Goal: Transaction & Acquisition: Purchase product/service

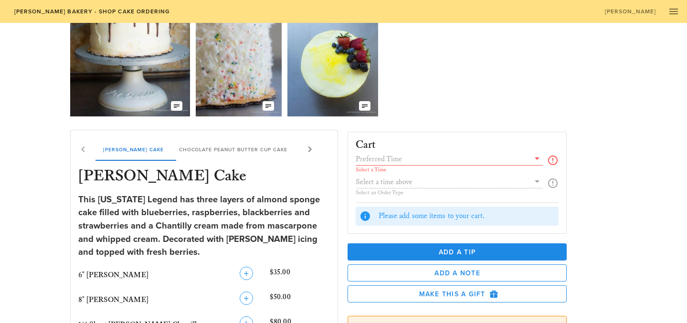
scroll to position [74, 0]
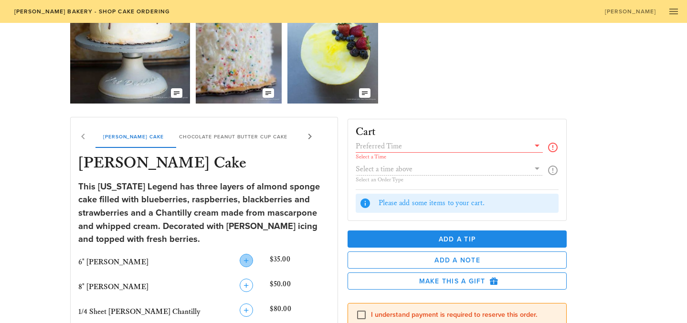
click at [246, 259] on icon "button" at bounding box center [246, 260] width 11 height 11
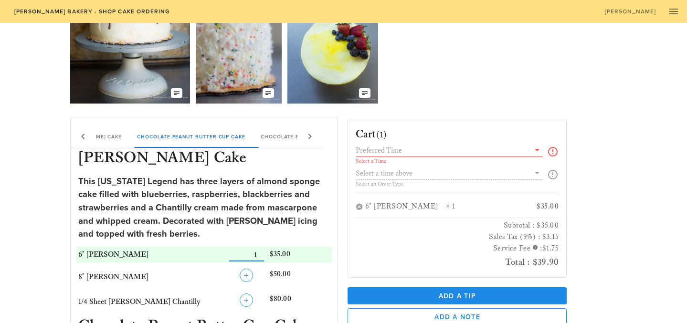
click at [539, 151] on icon at bounding box center [536, 149] width 11 height 11
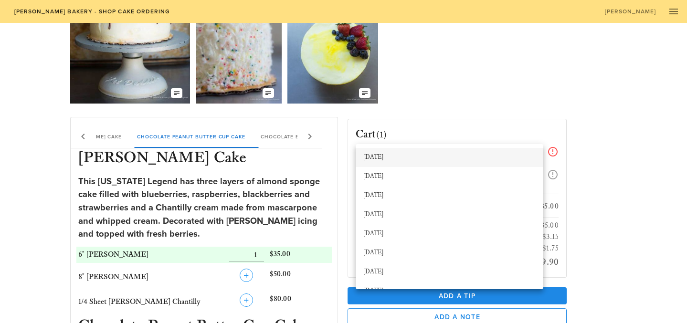
click at [491, 156] on div "[DATE]" at bounding box center [449, 158] width 172 height 8
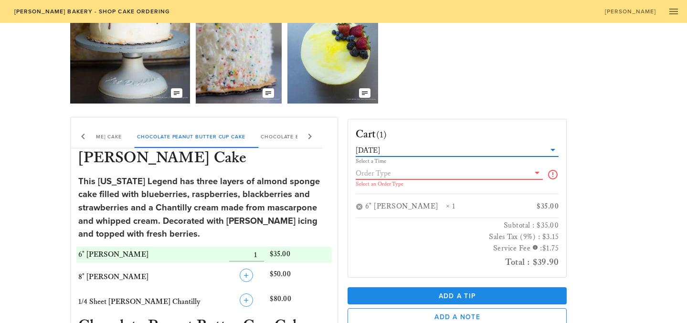
click at [414, 174] on input "text" at bounding box center [443, 173] width 174 height 12
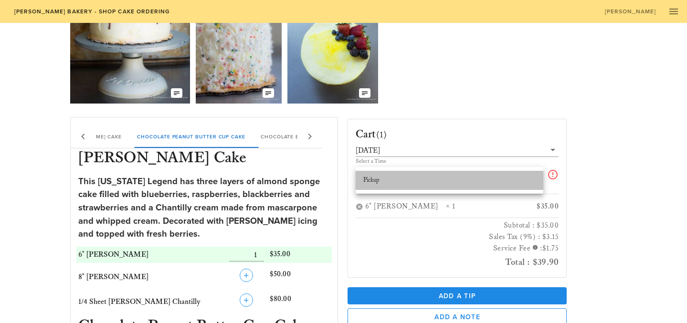
click at [508, 181] on div "Pickup" at bounding box center [449, 181] width 172 height 8
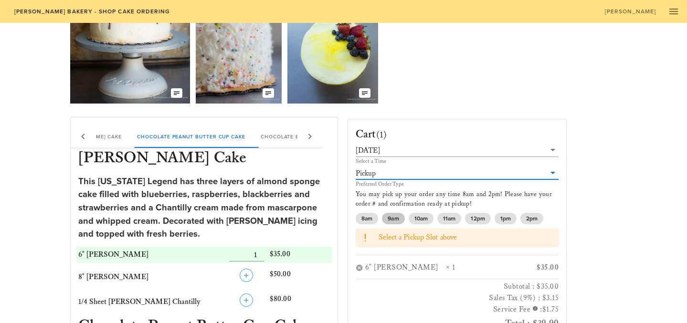
click at [392, 218] on span "9am" at bounding box center [393, 218] width 11 height 11
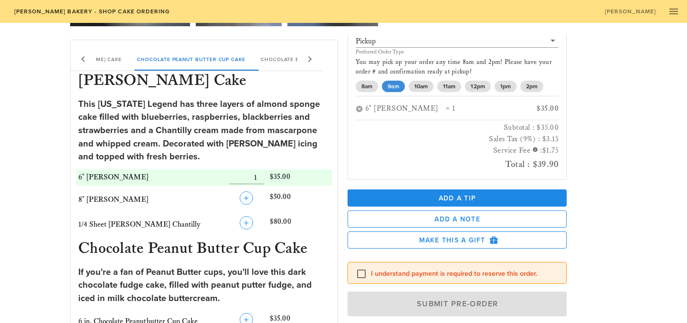
scroll to position [158, 0]
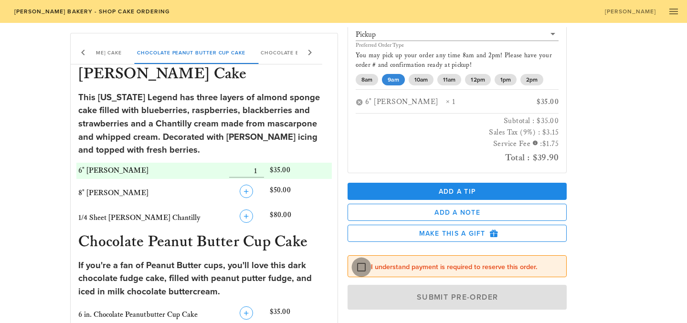
click at [360, 265] on div at bounding box center [361, 267] width 16 height 16
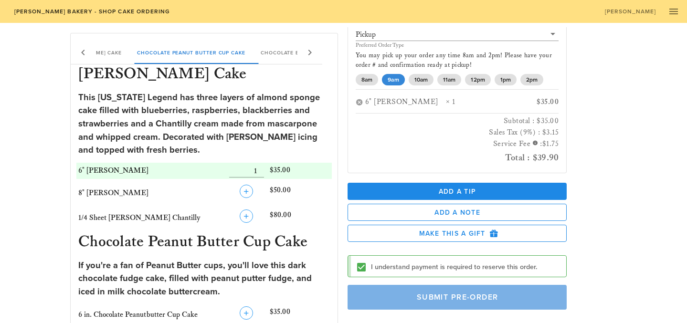
click at [414, 299] on span "Submit Pre-Order" at bounding box center [458, 298] width 198 height 10
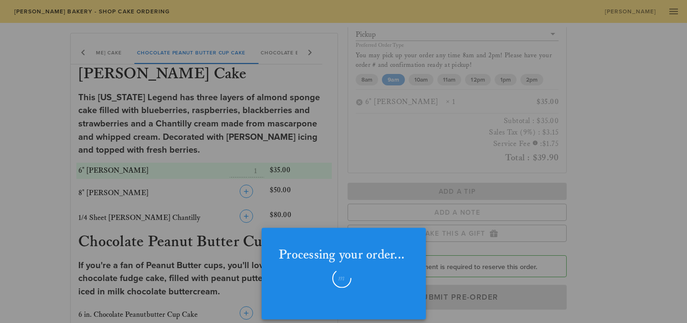
checkbox input "false"
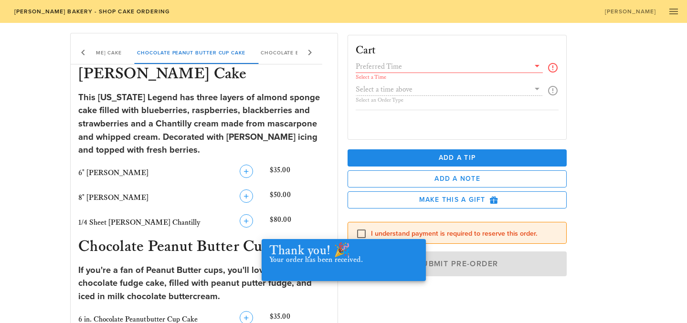
scroll to position [0, 0]
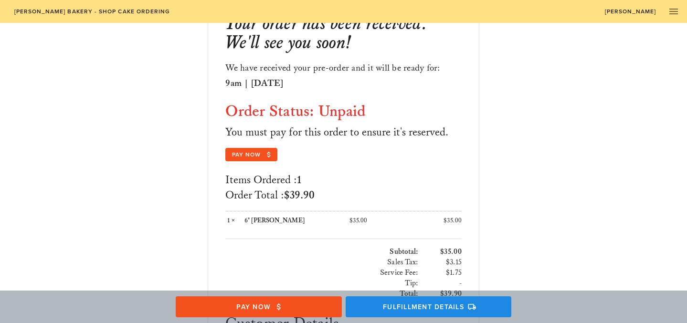
scroll to position [85, 0]
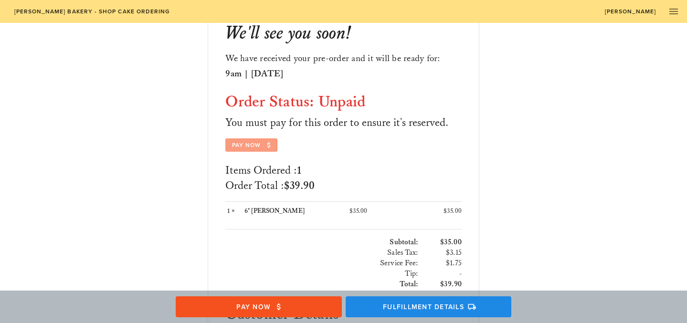
click at [249, 146] on span "Pay Now" at bounding box center [252, 145] width 40 height 9
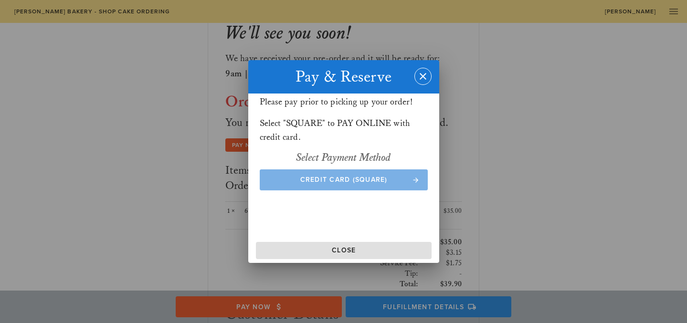
click at [354, 181] on span "Credit Card (Square)" at bounding box center [343, 180] width 149 height 8
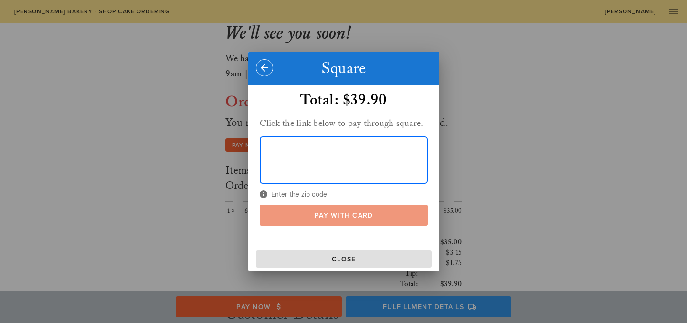
click at [310, 211] on span "Pay With Card" at bounding box center [343, 215] width 149 height 8
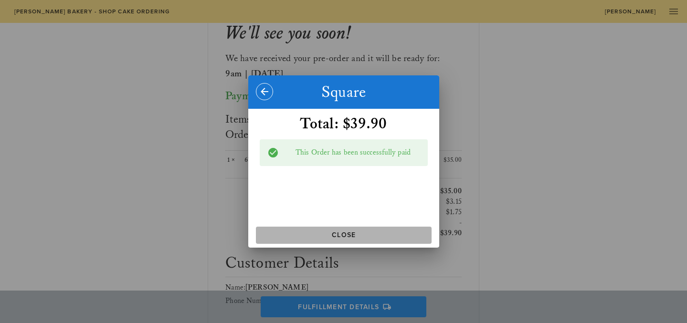
click at [313, 235] on span "Close" at bounding box center [344, 235] width 168 height 8
